Goal: Information Seeking & Learning: Learn about a topic

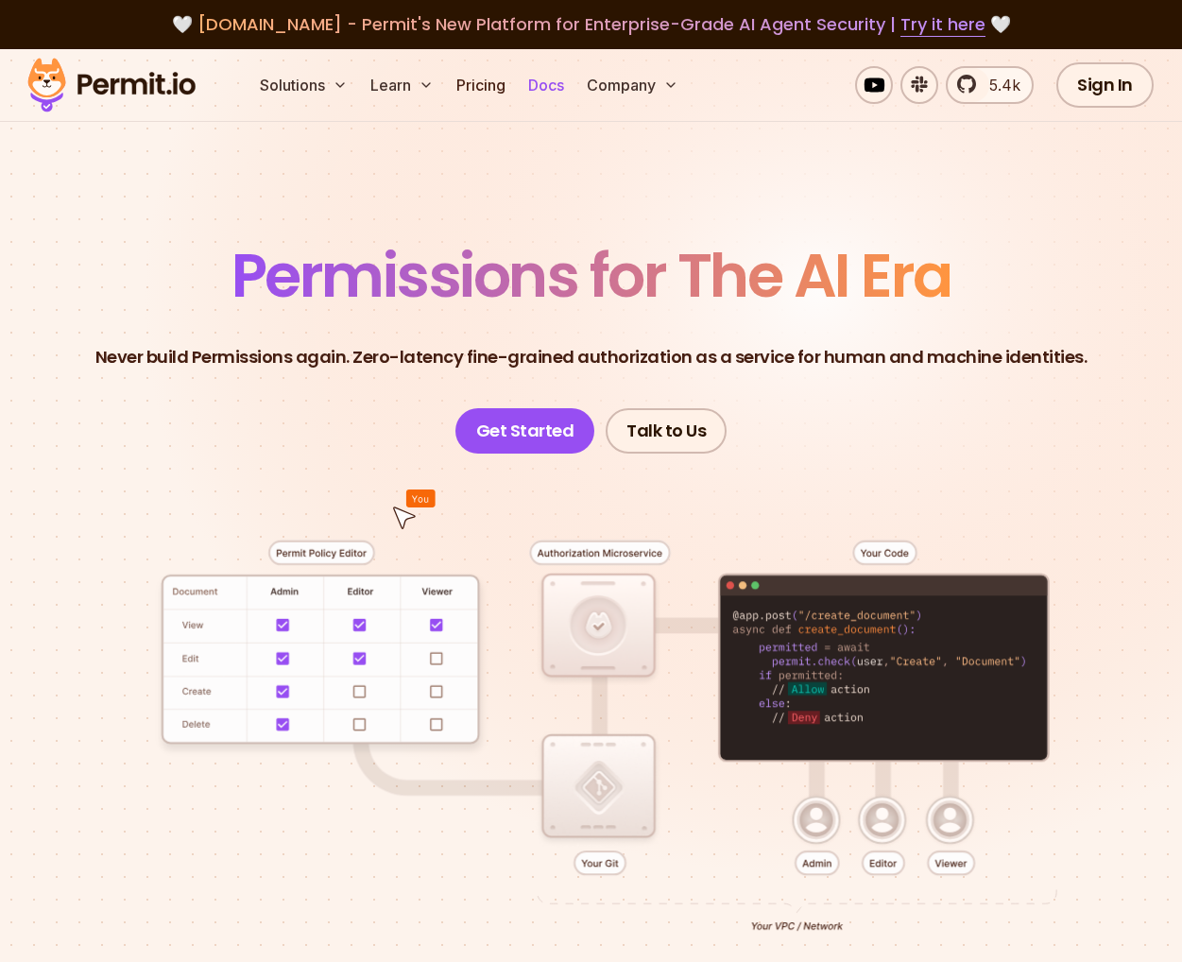
click at [543, 80] on link "Docs" at bounding box center [545, 85] width 51 height 38
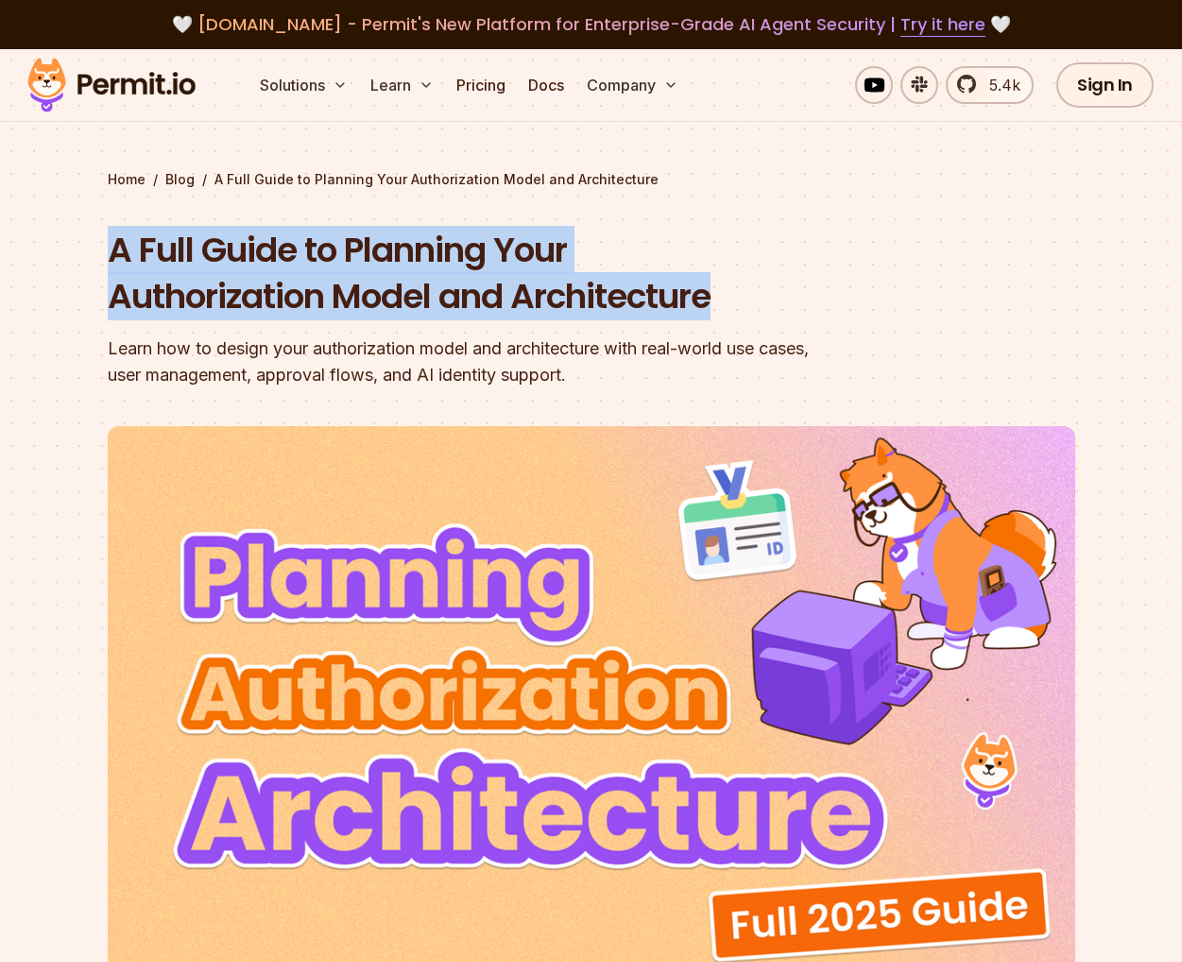
drag, startPoint x: 718, startPoint y: 298, endPoint x: 111, endPoint y: 237, distance: 609.4
click at [102, 238] on section "Home / Blog / A Full Guide to Planning Your Authorization Model and Architectur…" at bounding box center [591, 582] width 1182 height 1067
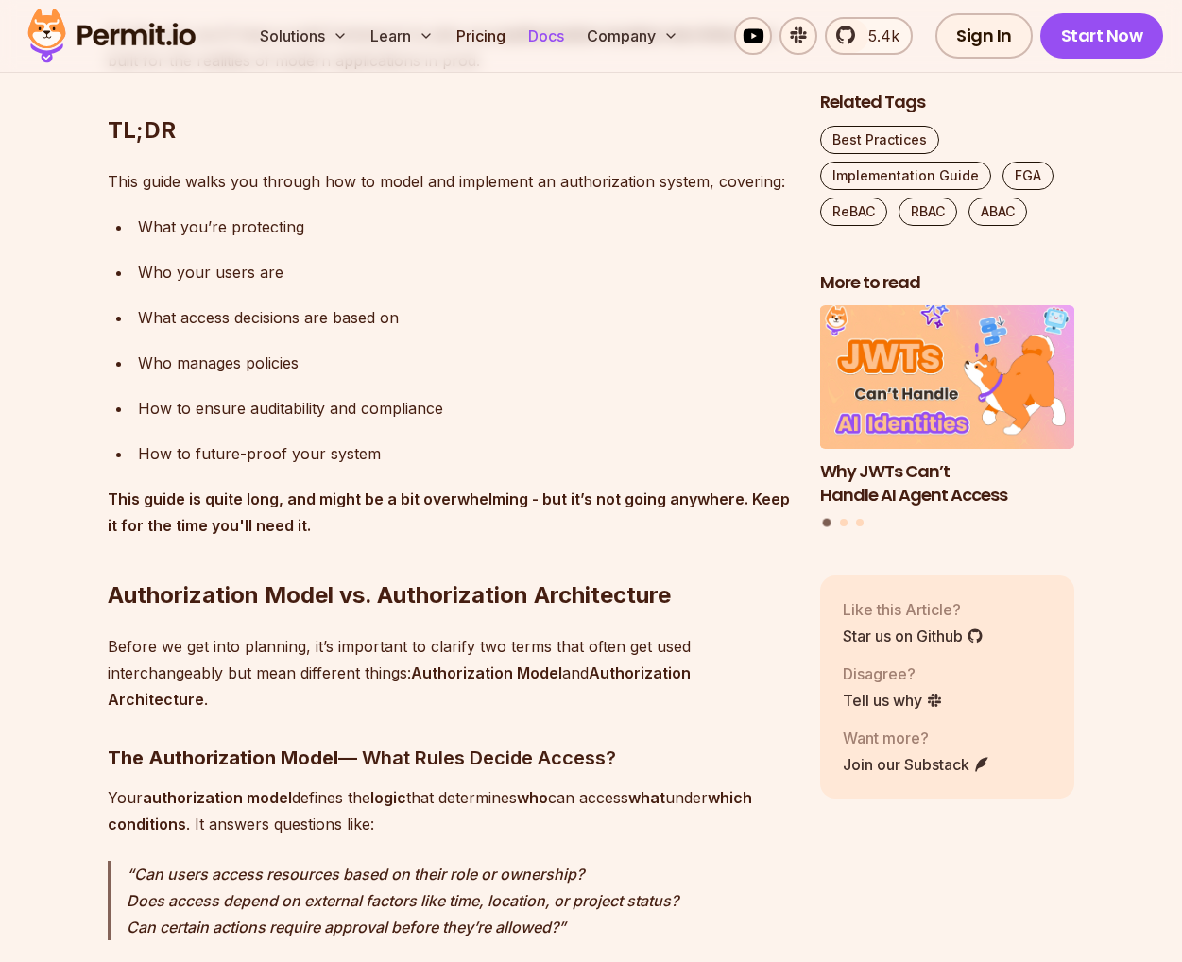
scroll to position [8185, 0]
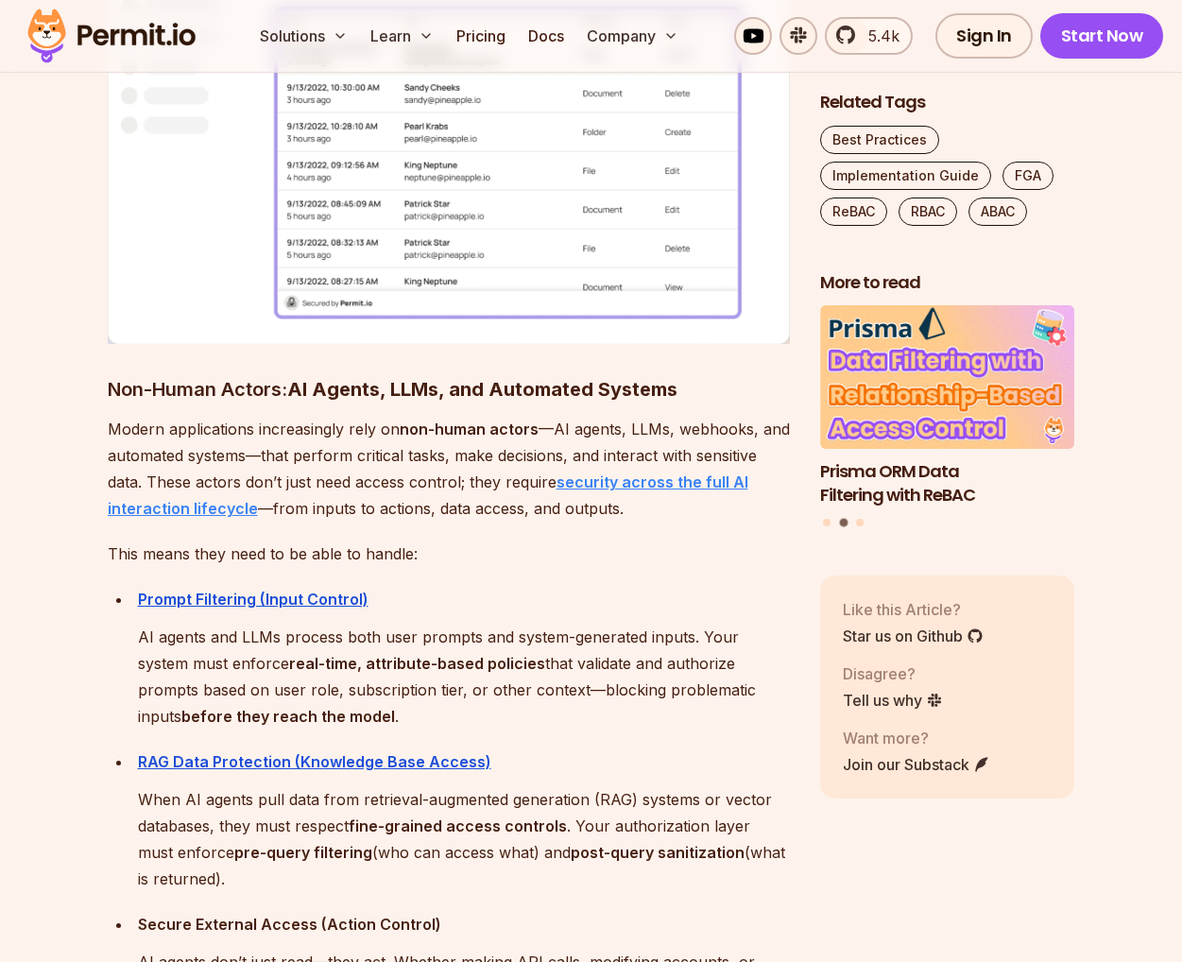
click at [622, 472] on strong "security across the full AI interaction lifecycle" at bounding box center [428, 494] width 640 height 45
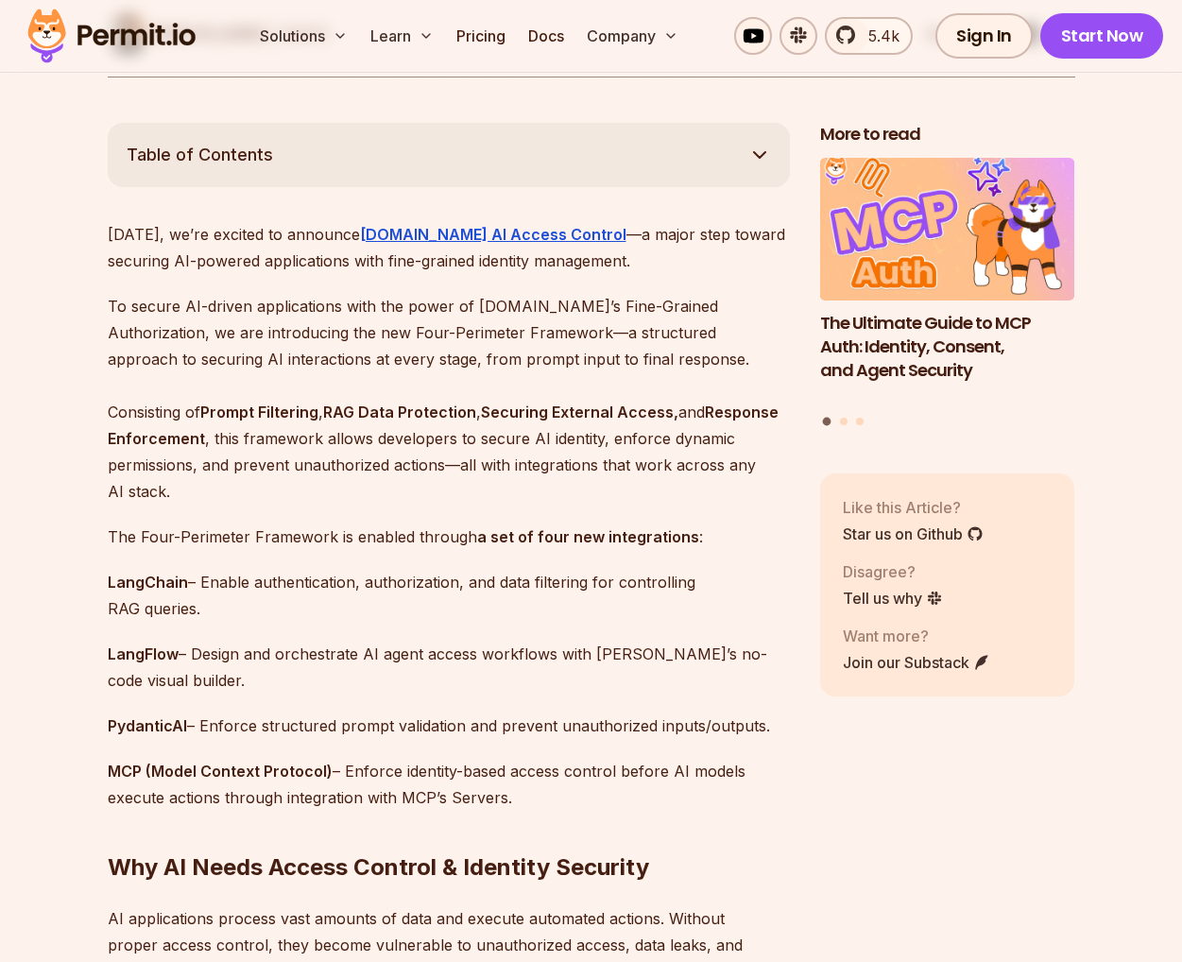
scroll to position [1204, 0]
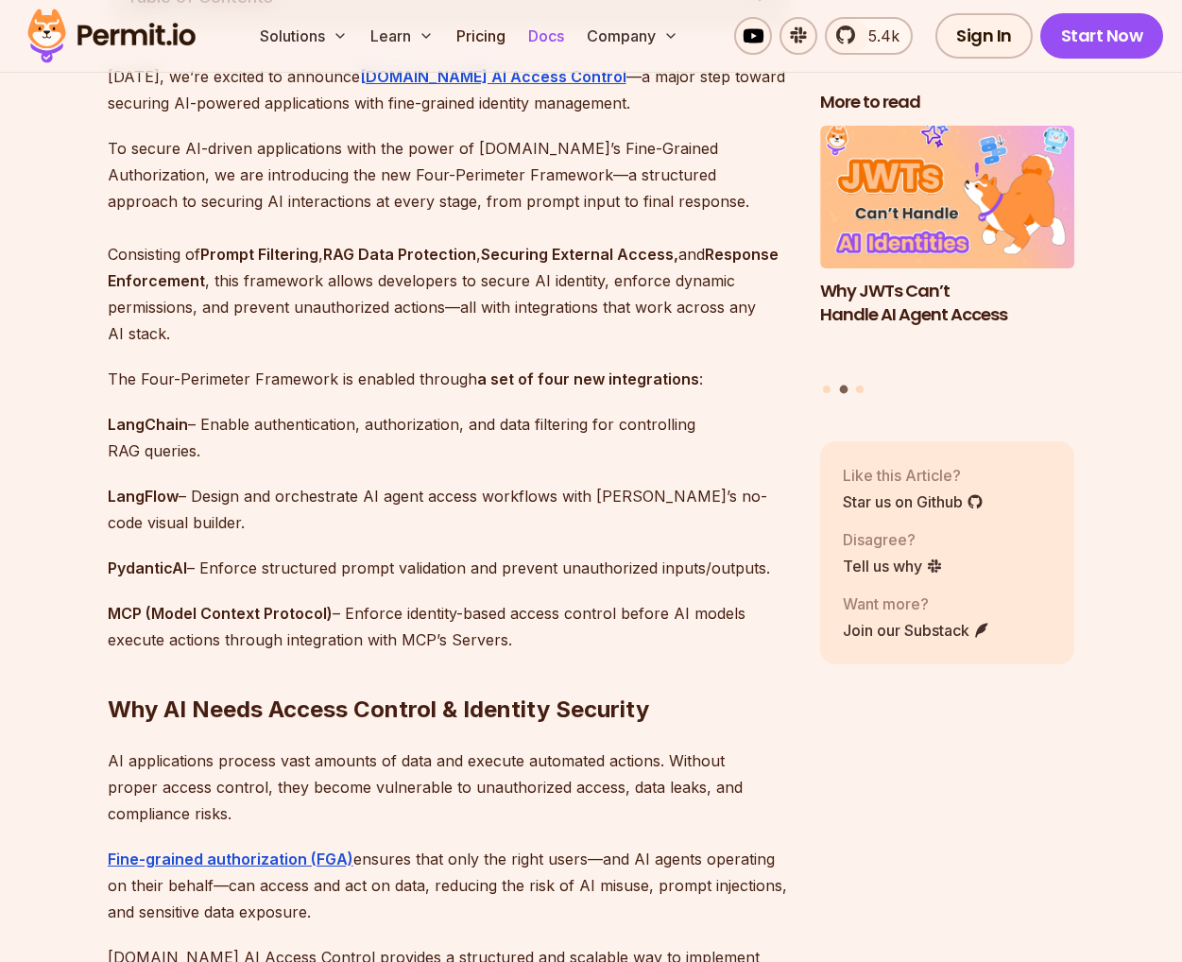
click at [545, 37] on link "Docs" at bounding box center [545, 36] width 51 height 38
click at [0, 0] on div "Solutions Learn Pricing Docs Company 5.4k Sign In Start Now" at bounding box center [591, 36] width 1182 height 73
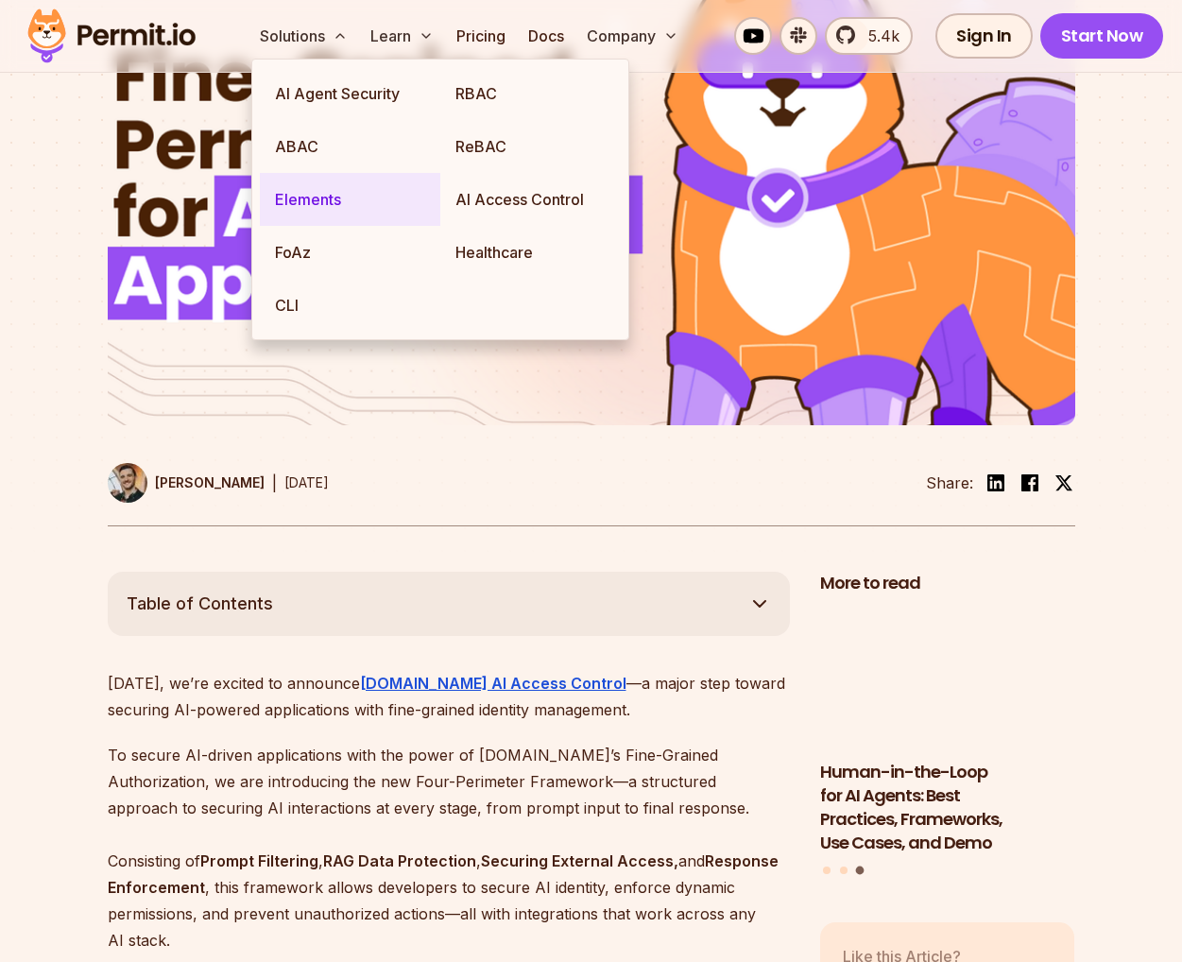
scroll to position [0, 0]
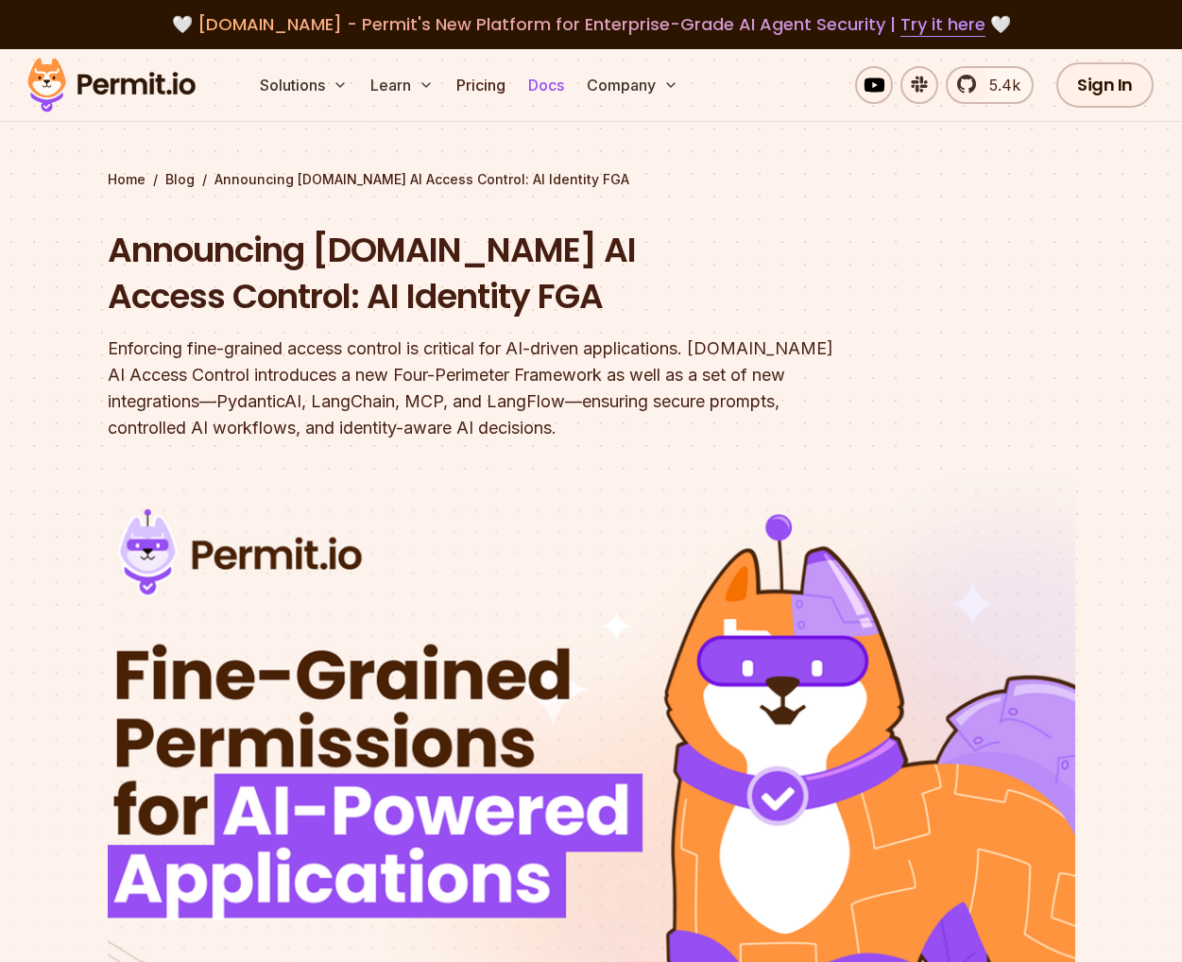
click at [559, 83] on link "Docs" at bounding box center [545, 85] width 51 height 38
click at [528, 87] on link "Docs" at bounding box center [545, 85] width 51 height 38
click at [541, 82] on link "Docs" at bounding box center [545, 85] width 51 height 38
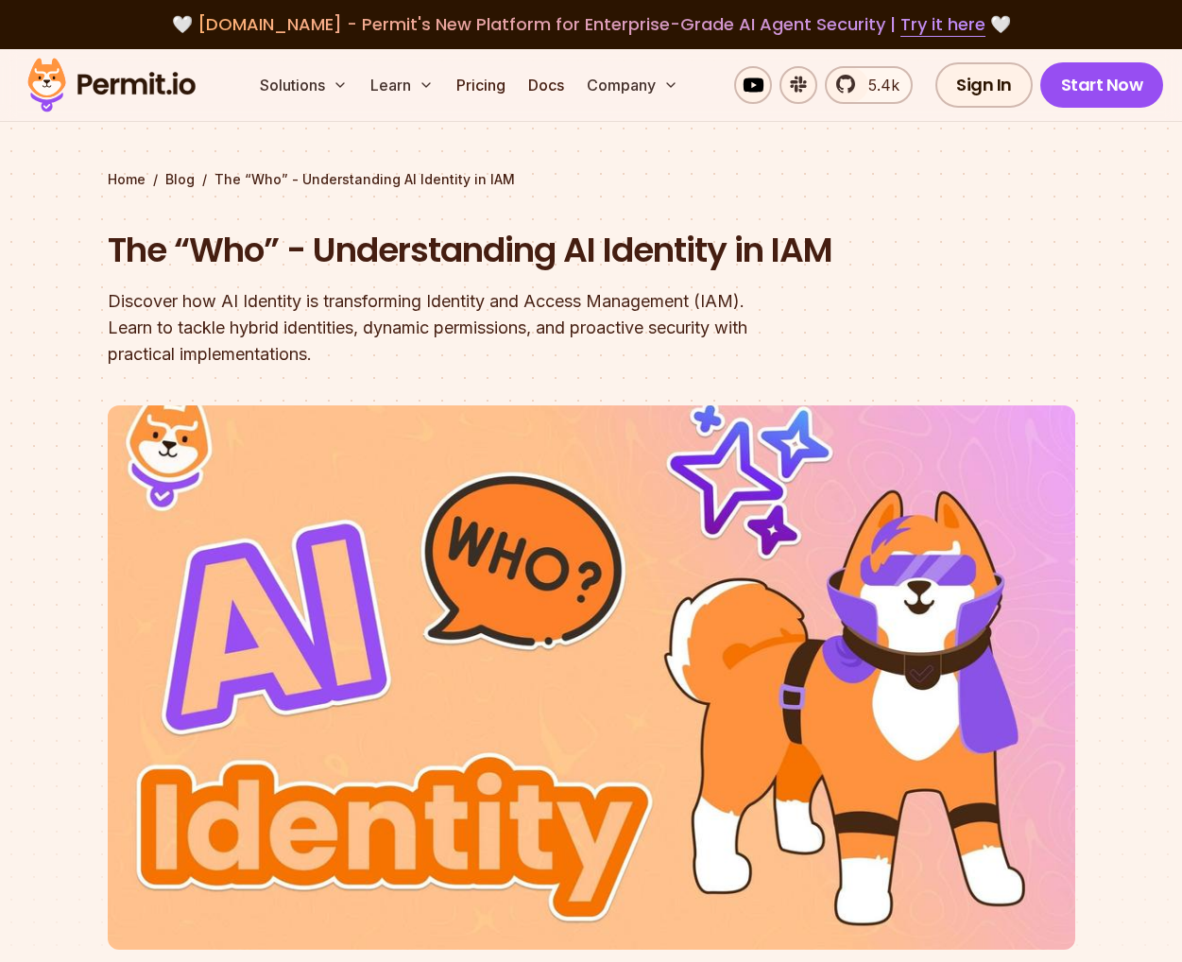
scroll to position [912, 0]
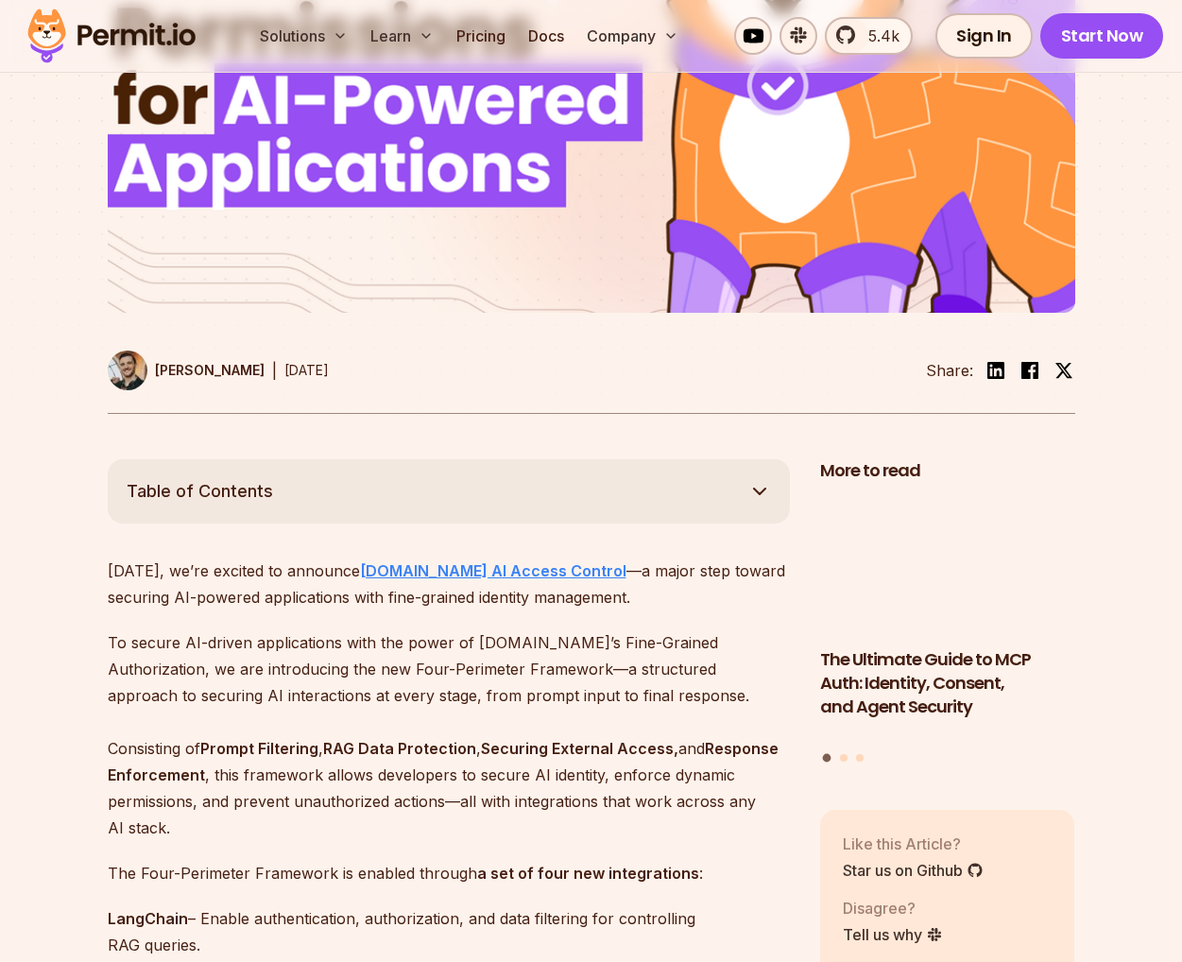
scroll to position [830, 0]
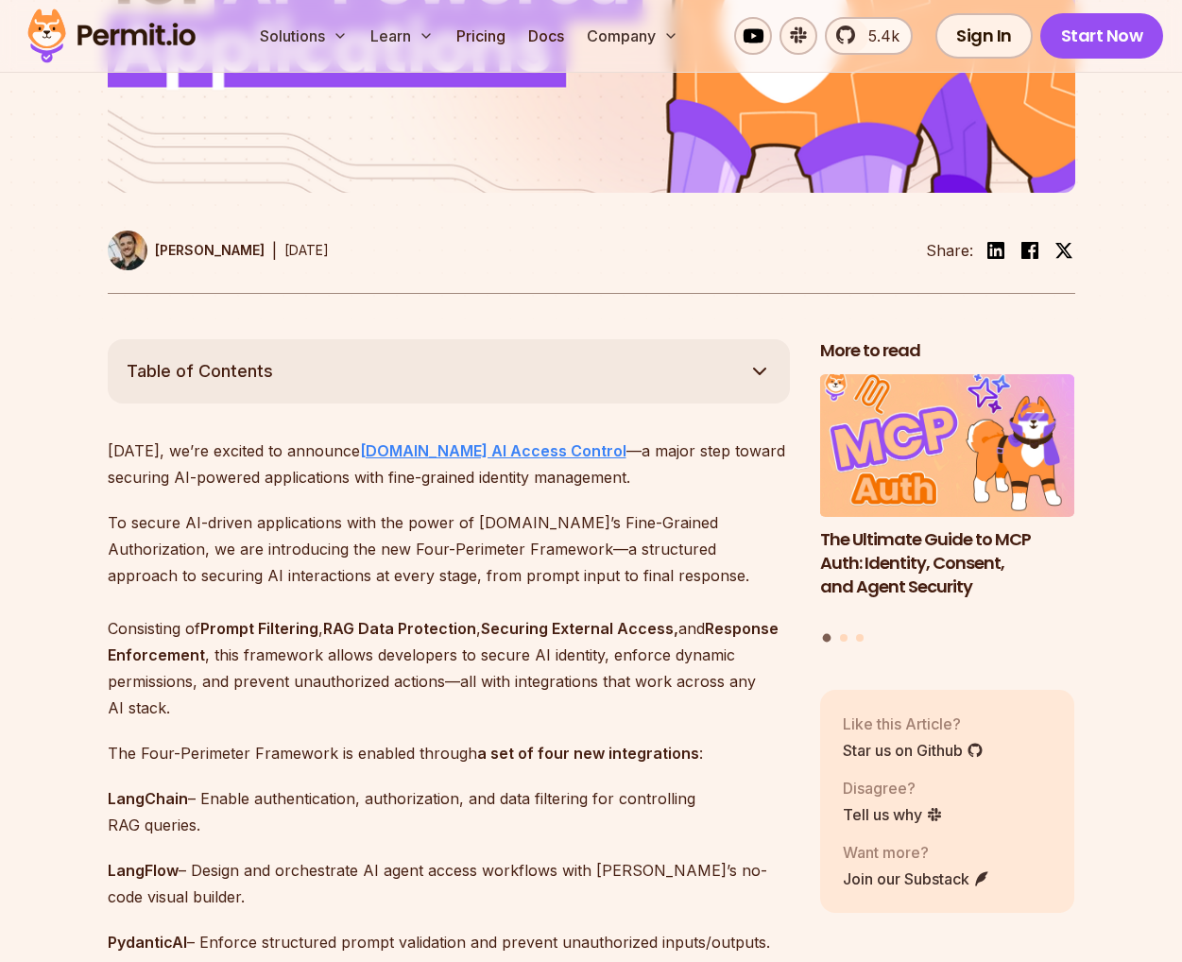
click at [478, 451] on strong "[DOMAIN_NAME] AI Access Control" at bounding box center [493, 450] width 266 height 19
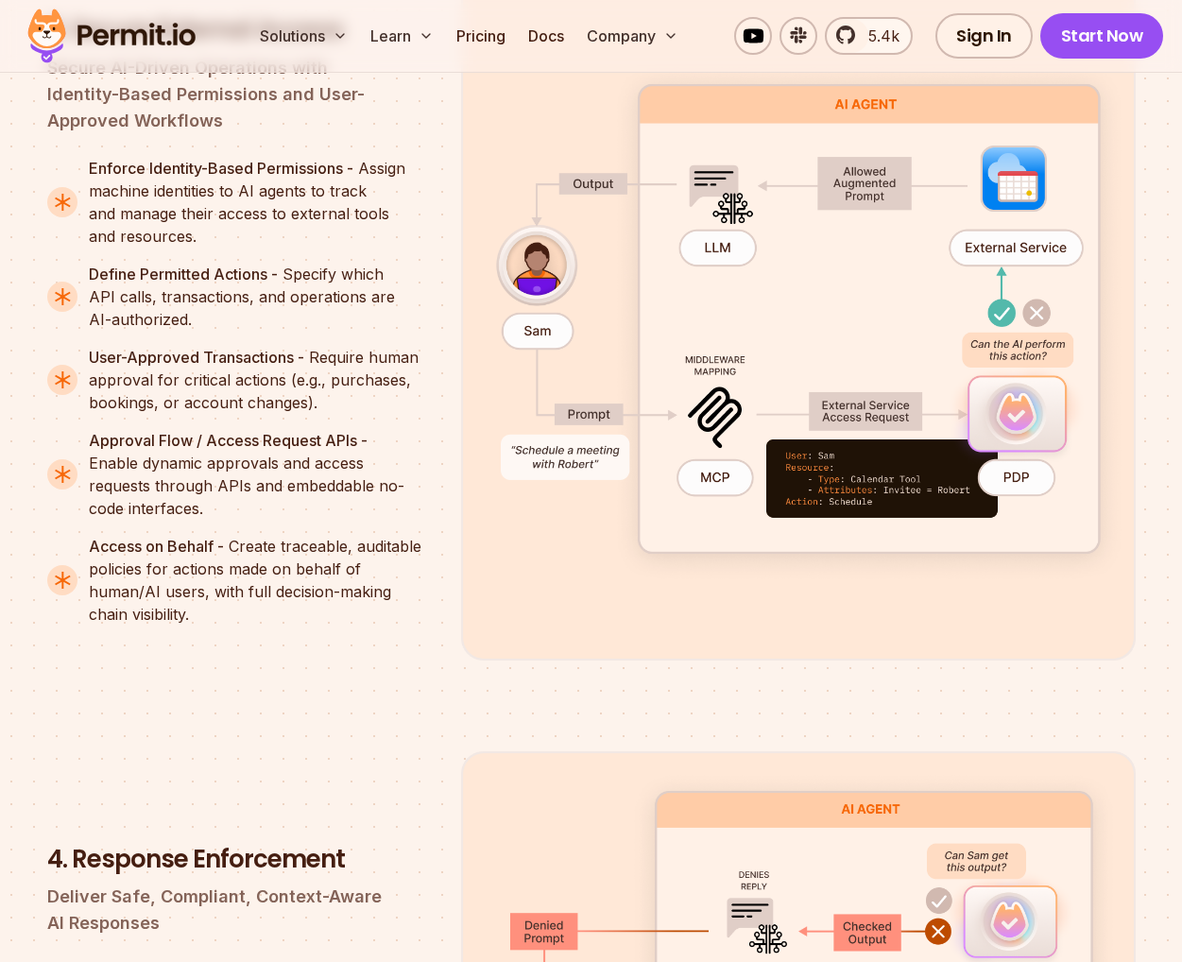
scroll to position [4238, 0]
